Goal: Information Seeking & Learning: Learn about a topic

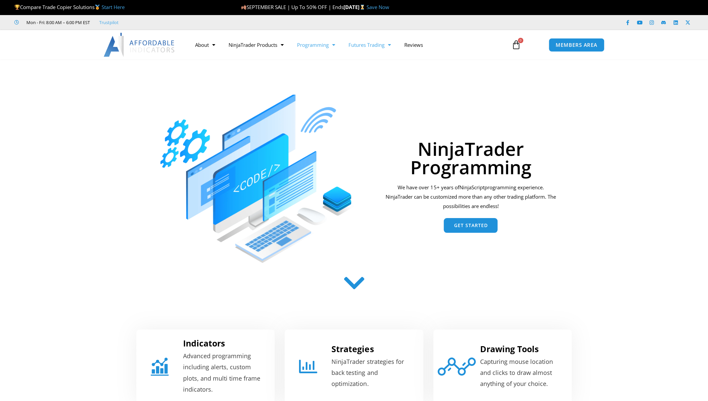
click at [376, 44] on link "Futures Trading" at bounding box center [370, 44] width 56 height 15
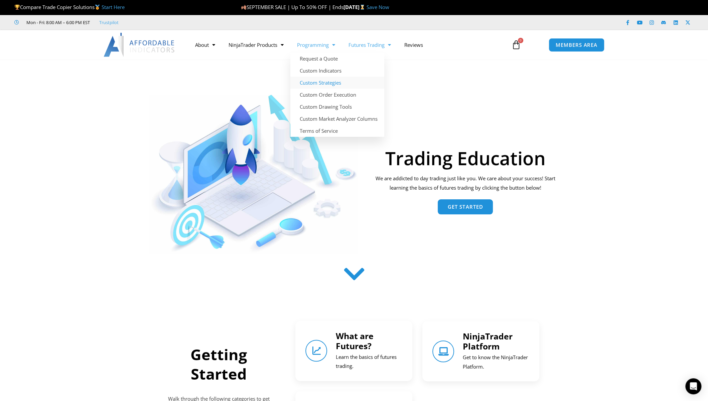
click at [327, 82] on link "Custom Strategies" at bounding box center [337, 83] width 94 height 12
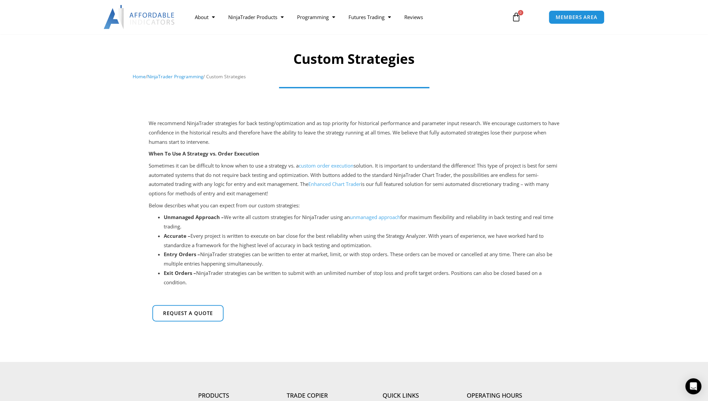
scroll to position [267, 0]
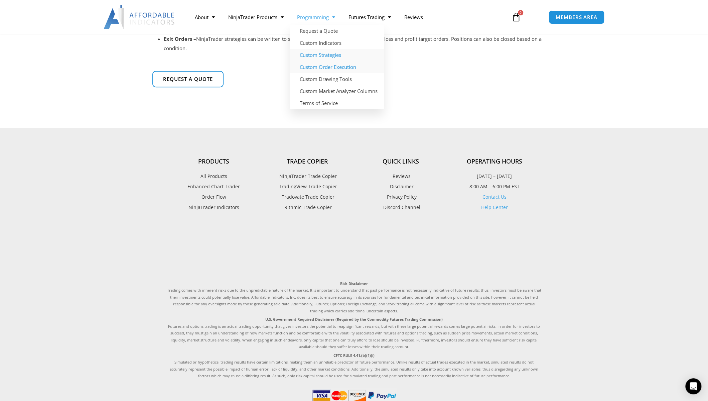
click at [326, 68] on link "Custom Order Execution" at bounding box center [337, 67] width 94 height 12
